Goal: Check status: Check status

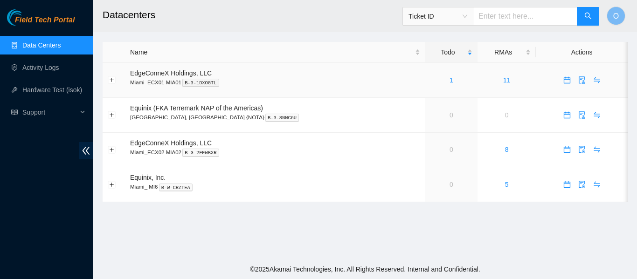
click at [430, 82] on div "1" at bounding box center [451, 80] width 42 height 10
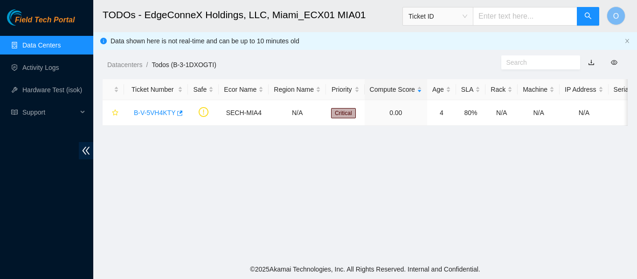
click at [219, 174] on main "TODOs - EdgeConneX Holdings, LLC, Miami_ECX01 MIA01 Ticket ID O Data shown here…" at bounding box center [364, 130] width 543 height 260
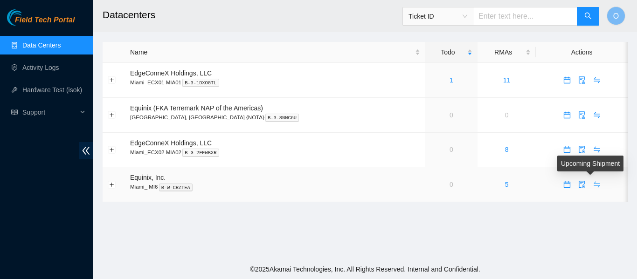
click at [593, 182] on icon "swap" at bounding box center [596, 185] width 6 height 6
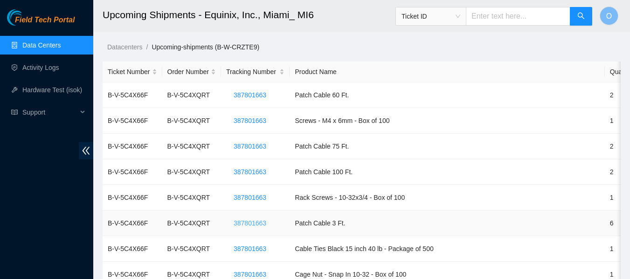
click at [244, 224] on span "387801663" at bounding box center [250, 223] width 33 height 10
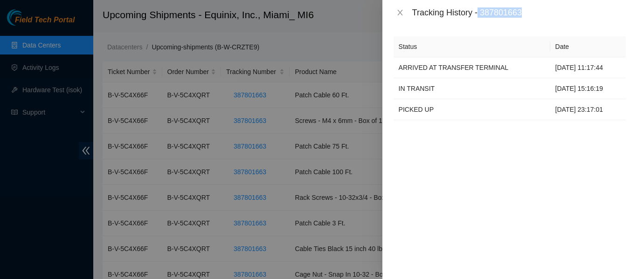
drag, startPoint x: 480, startPoint y: 11, endPoint x: 526, endPoint y: 8, distance: 45.8
click at [526, 8] on div "Tracking History - 387801663" at bounding box center [518, 12] width 213 height 10
copy div "387801663"
